Goal: Transaction & Acquisition: Obtain resource

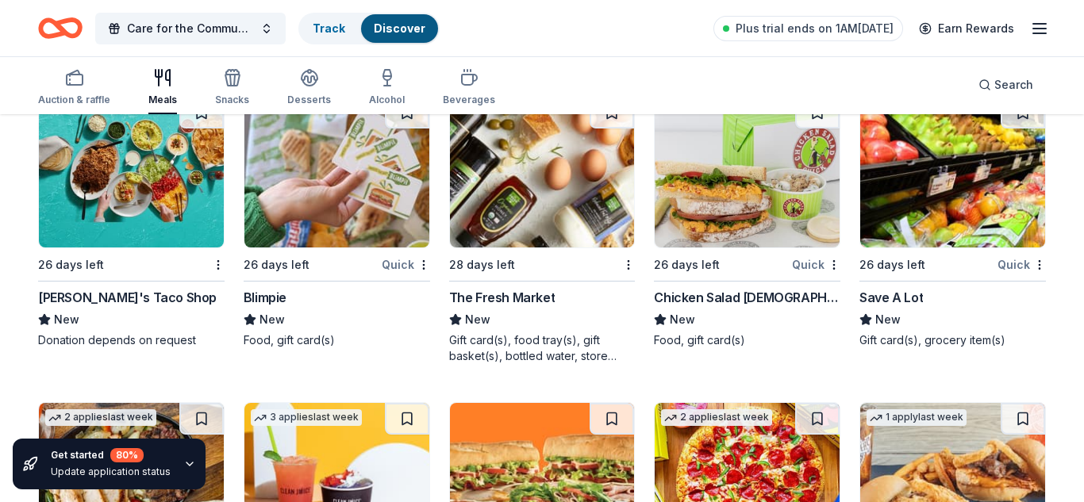
scroll to position [4863, 0]
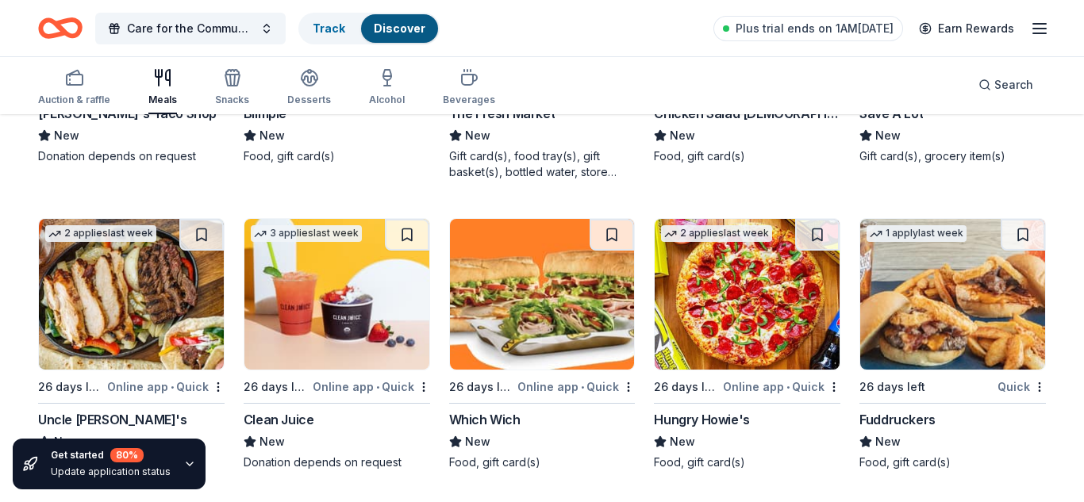
click at [553, 306] on img at bounding box center [542, 294] width 185 height 151
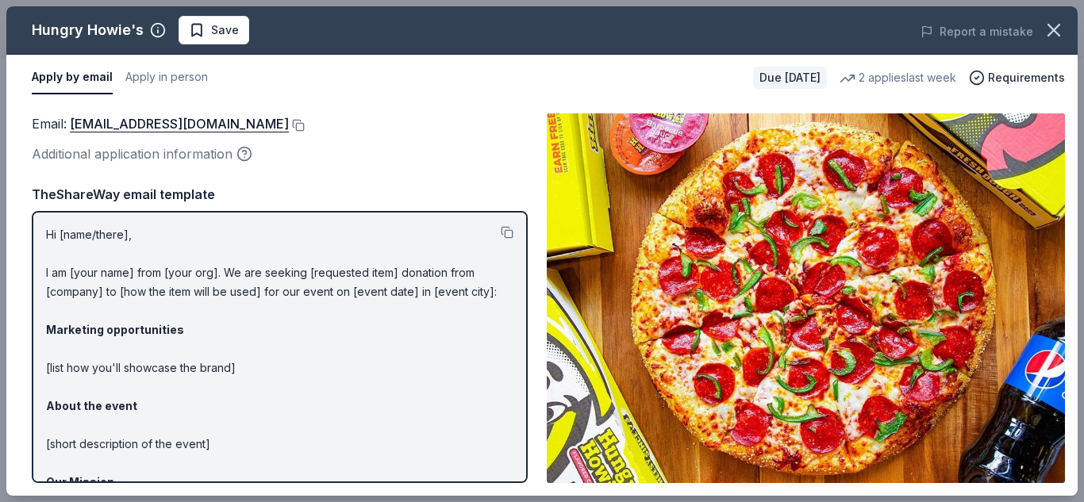
drag, startPoint x: 43, startPoint y: 227, endPoint x: 103, endPoint y: 289, distance: 86.4
click at [103, 289] on div "Hi [name/there], I am [your name] from [your org]. We are seeking [requested it…" at bounding box center [280, 347] width 496 height 272
drag, startPoint x: 43, startPoint y: 231, endPoint x: 241, endPoint y: 291, distance: 207.3
click at [159, 279] on div "Hi [name/there], I am [your name] from [your org]. We are seeking [requested it…" at bounding box center [280, 347] width 496 height 272
click at [506, 236] on button at bounding box center [507, 232] width 13 height 13
